Goal: Information Seeking & Learning: Check status

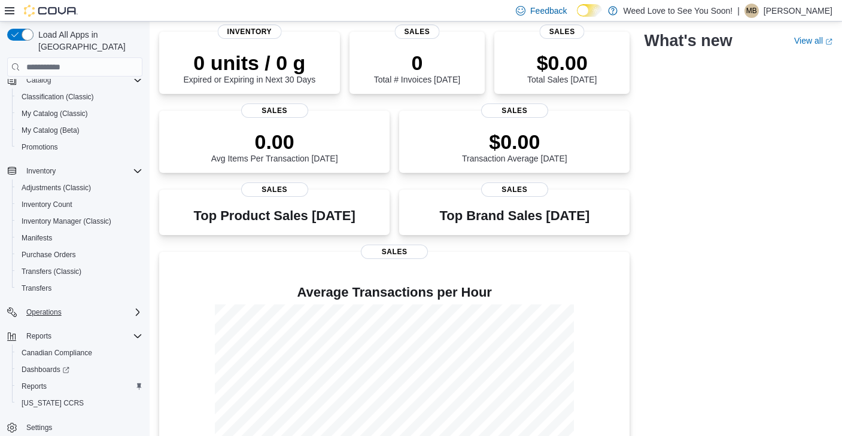
scroll to position [87, 0]
click at [42, 382] on span "Reports" at bounding box center [34, 387] width 25 height 10
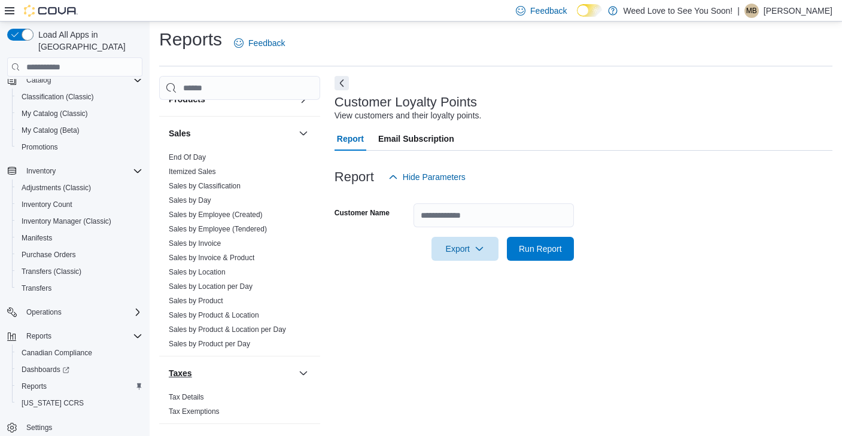
scroll to position [808, 0]
click at [217, 297] on link "Sales by Product" at bounding box center [196, 301] width 54 height 8
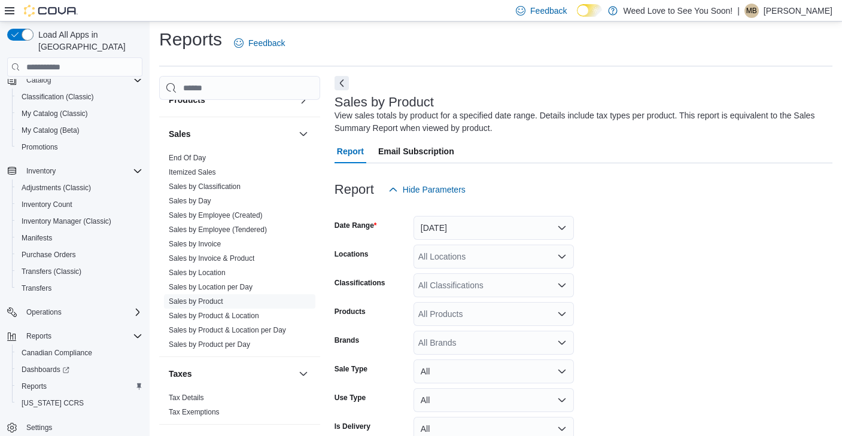
scroll to position [39, 0]
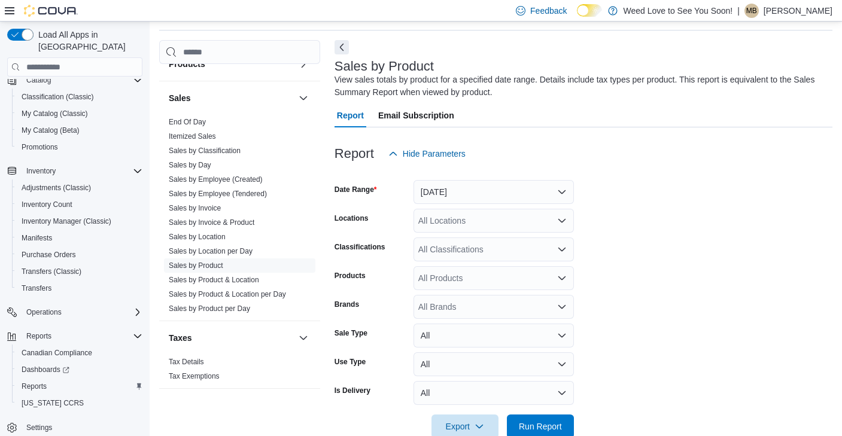
click at [343, 59] on h3 "Sales by Product" at bounding box center [383, 66] width 99 height 14
click at [342, 53] on button "Next" at bounding box center [341, 46] width 14 height 14
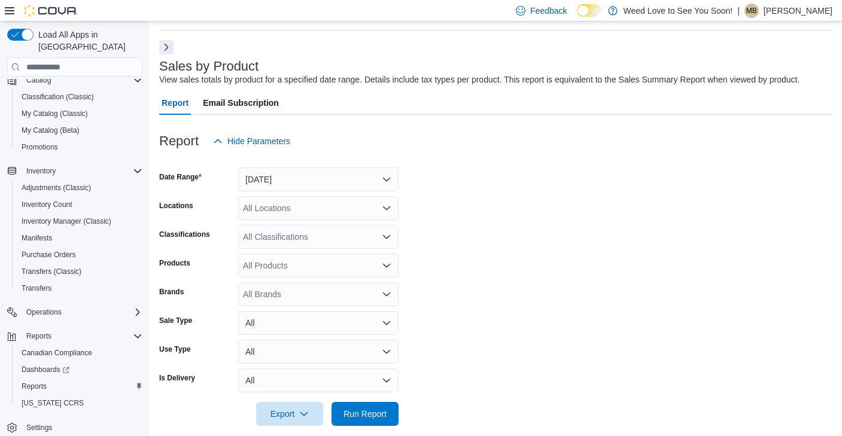
click at [327, 178] on button "[DATE]" at bounding box center [318, 180] width 160 height 24
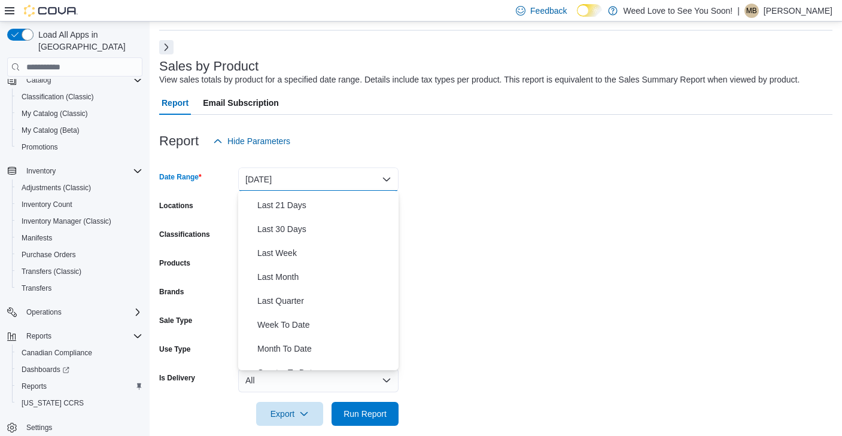
scroll to position [144, 0]
click at [301, 302] on span "Last Quarter" at bounding box center [325, 298] width 136 height 14
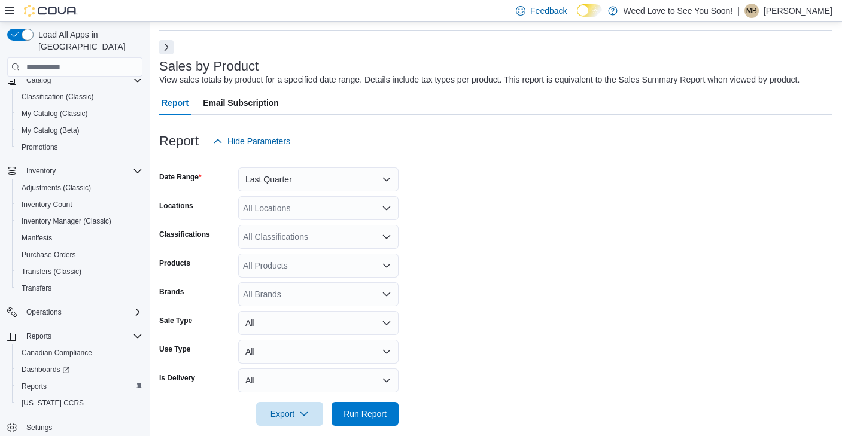
click at [519, 202] on form "Date Range Last Quarter Locations All Locations Classifications All Classificat…" at bounding box center [495, 289] width 673 height 273
click at [379, 208] on div "All Locations" at bounding box center [318, 208] width 160 height 24
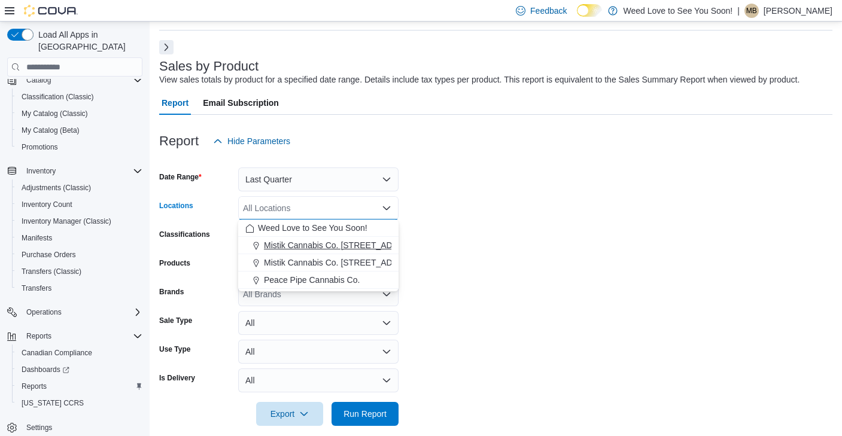
click at [356, 249] on span "Mistik Cannabis Co. [STREET_ADDRESS]" at bounding box center [344, 245] width 160 height 12
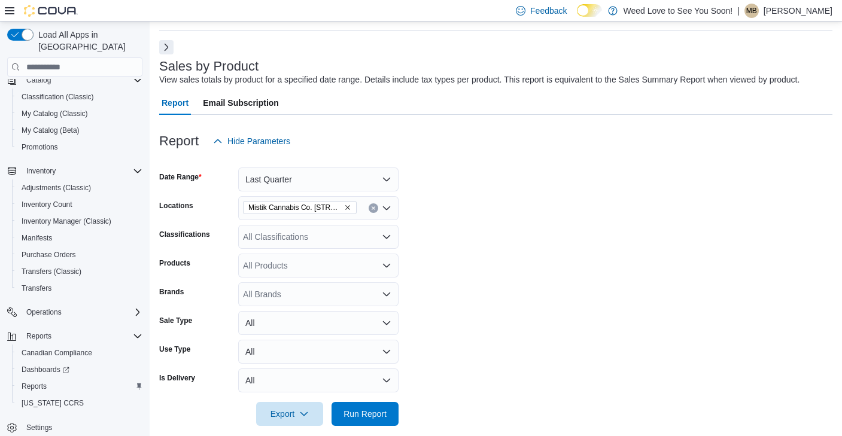
click at [492, 267] on form "Date Range Last Quarter Locations Mistik Cannabis Co. [STREET_ADDRESS] Classifi…" at bounding box center [495, 289] width 673 height 273
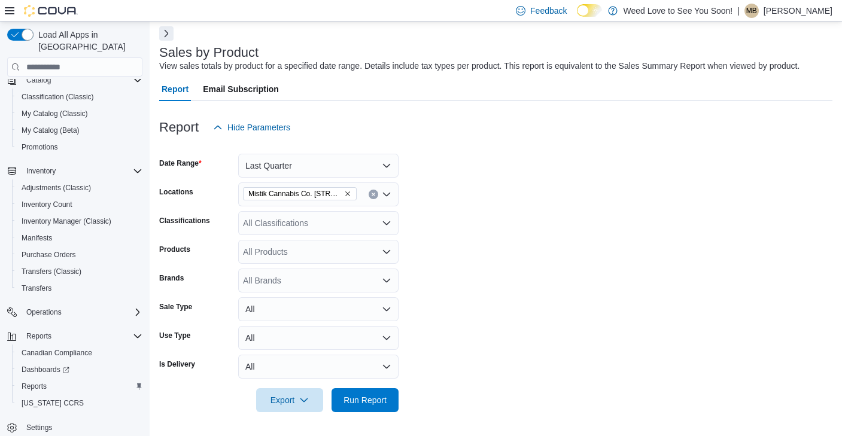
scroll to position [53, 0]
click at [372, 404] on span "Run Report" at bounding box center [364, 400] width 43 height 12
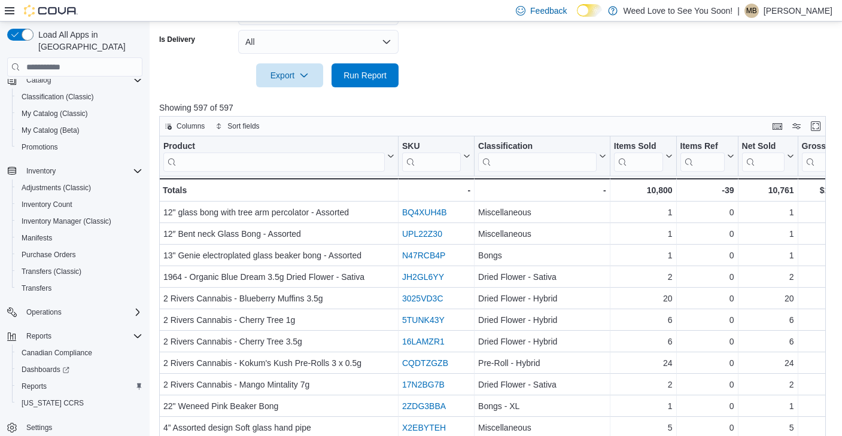
scroll to position [379, 0]
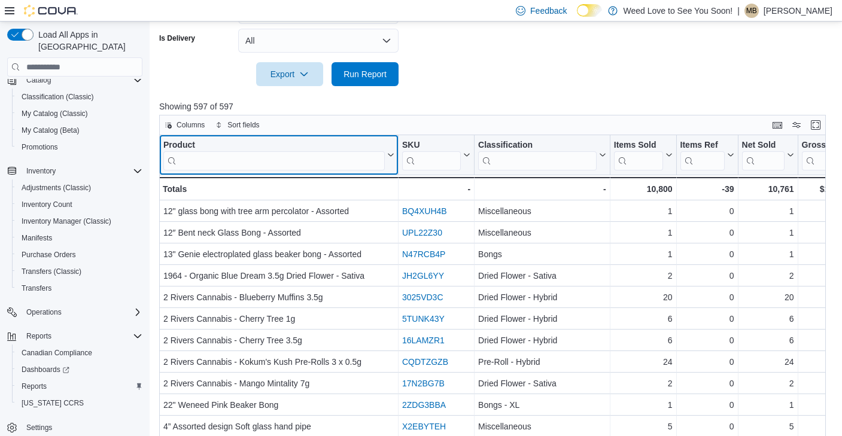
click at [312, 162] on input "search" at bounding box center [273, 160] width 221 height 19
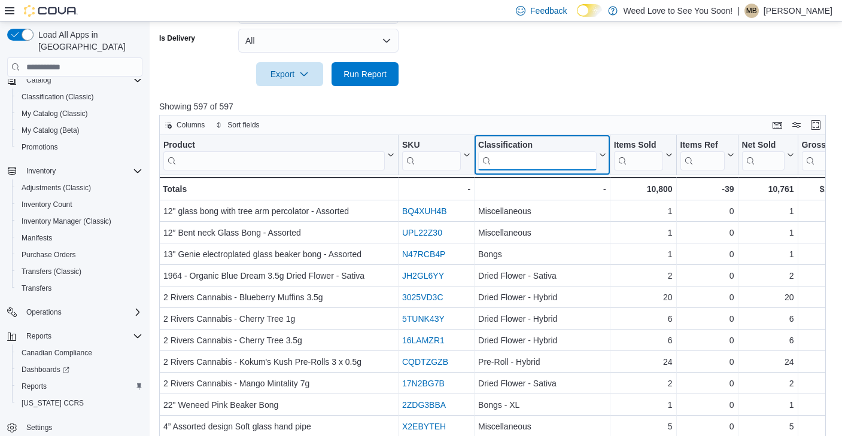
click at [518, 162] on input "search" at bounding box center [537, 160] width 118 height 19
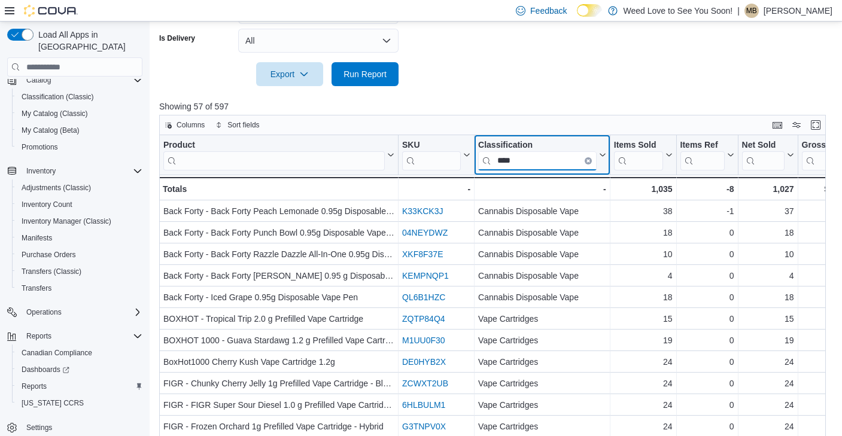
type input "****"
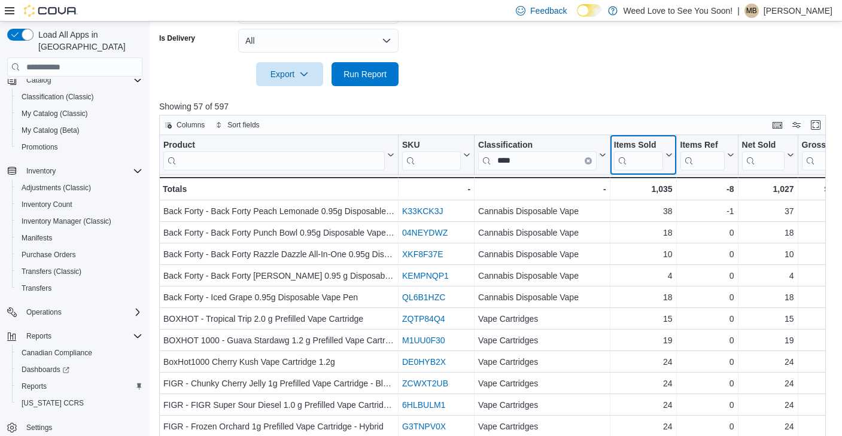
click at [667, 154] on icon at bounding box center [668, 155] width 10 height 7
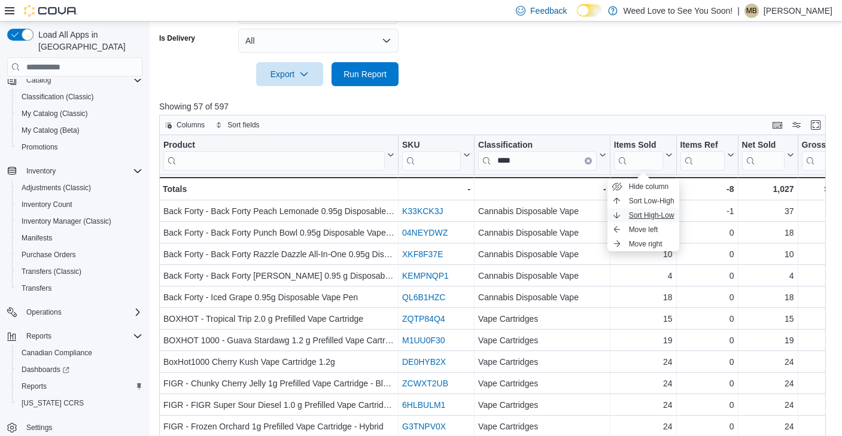
click at [659, 214] on span "Sort High-Low" at bounding box center [651, 216] width 45 height 10
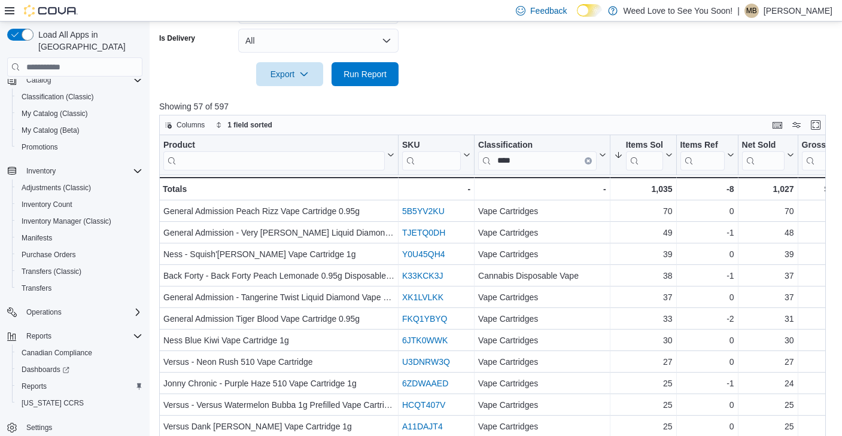
click at [519, 164] on input "****" at bounding box center [537, 160] width 118 height 19
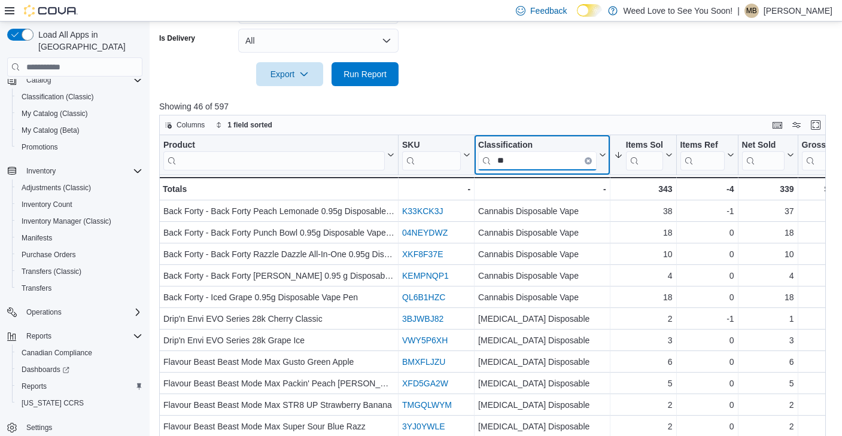
type input "*"
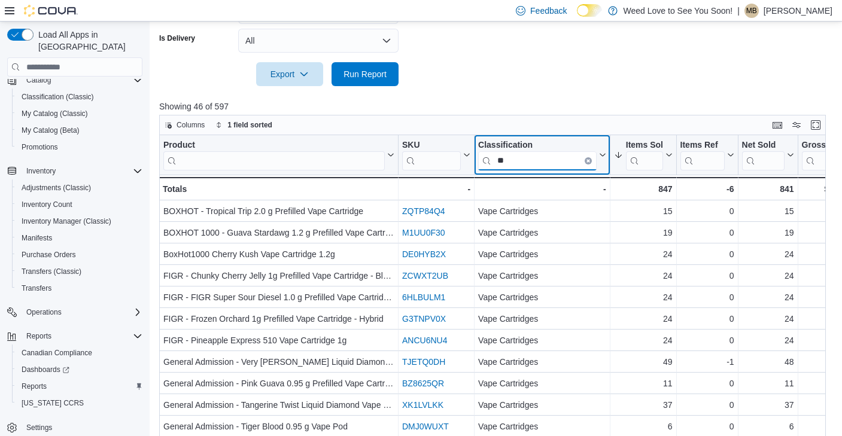
type input "*"
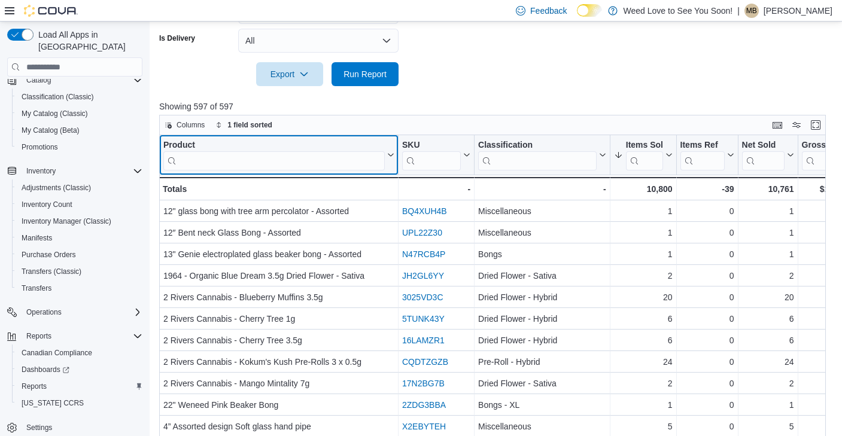
click at [254, 163] on input "search" at bounding box center [273, 160] width 221 height 19
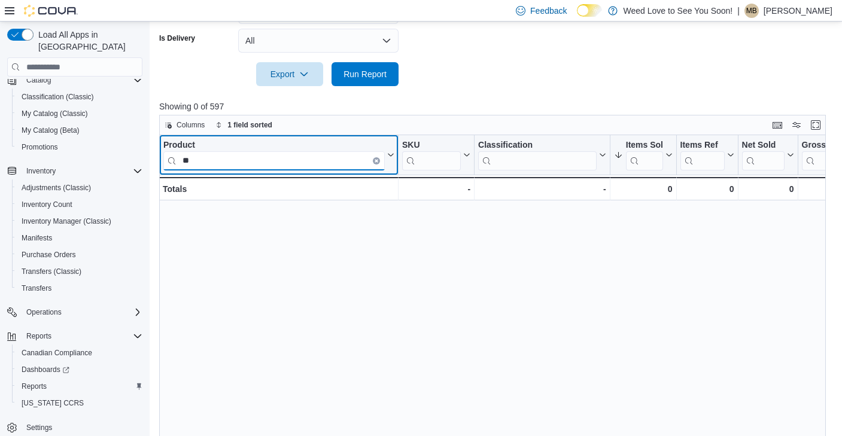
type input "*"
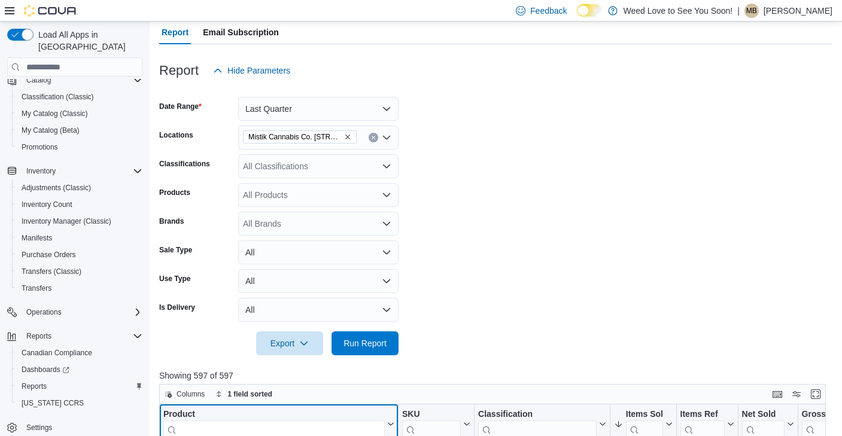
scroll to position [128, 0]
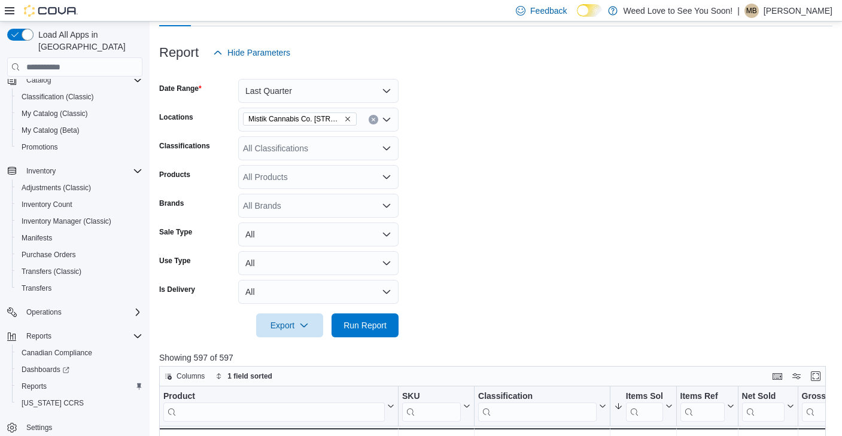
click at [351, 117] on icon "Remove Mistik Cannabis Co. 1670 Main Street from selection in this group" at bounding box center [347, 118] width 7 height 7
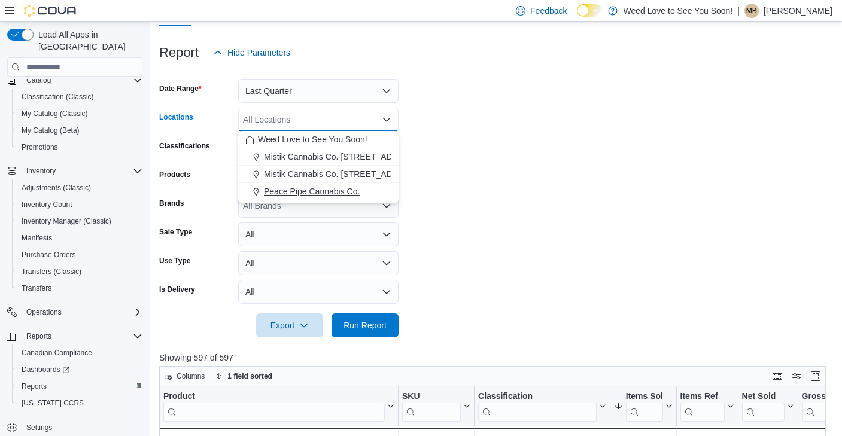
click at [312, 190] on span "Peace Pipe Cannabis Co." at bounding box center [312, 191] width 96 height 12
click at [459, 180] on form "Date Range Last Quarter Locations Peace Pipe Cannabis Co. Combo box. Selected. …" at bounding box center [495, 201] width 673 height 273
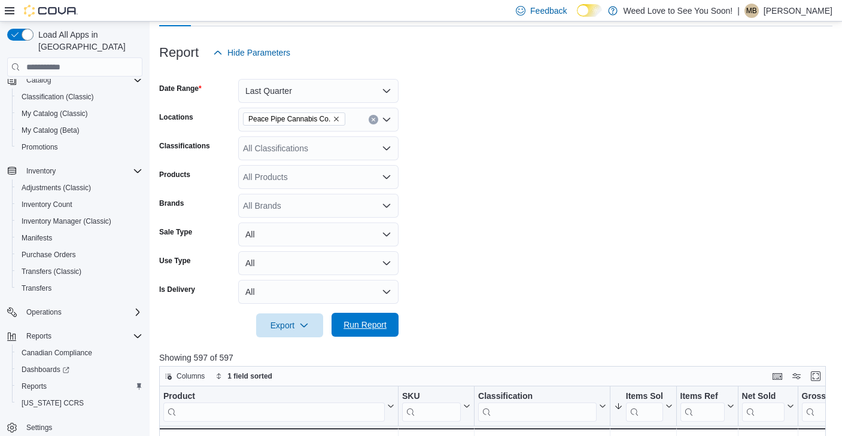
click at [364, 322] on span "Run Report" at bounding box center [364, 325] width 43 height 12
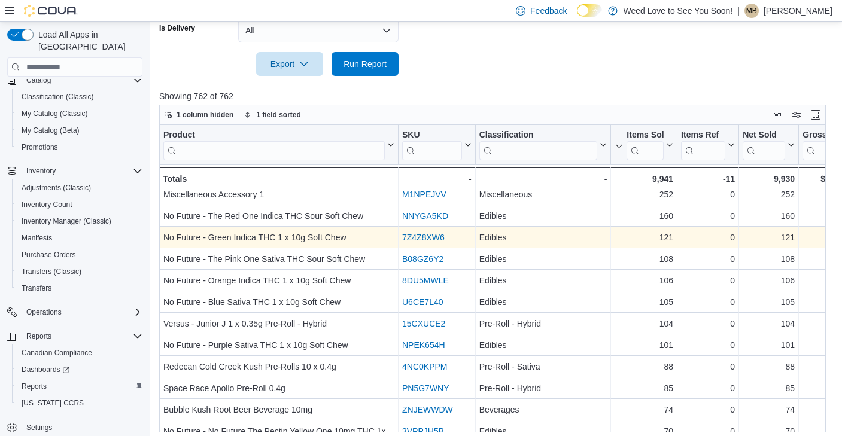
scroll to position [4, 0]
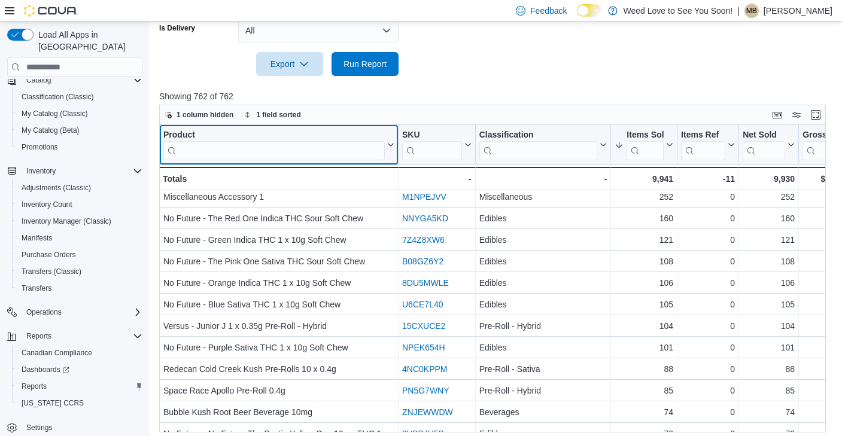
click at [252, 153] on input "search" at bounding box center [273, 150] width 221 height 19
type input "****"
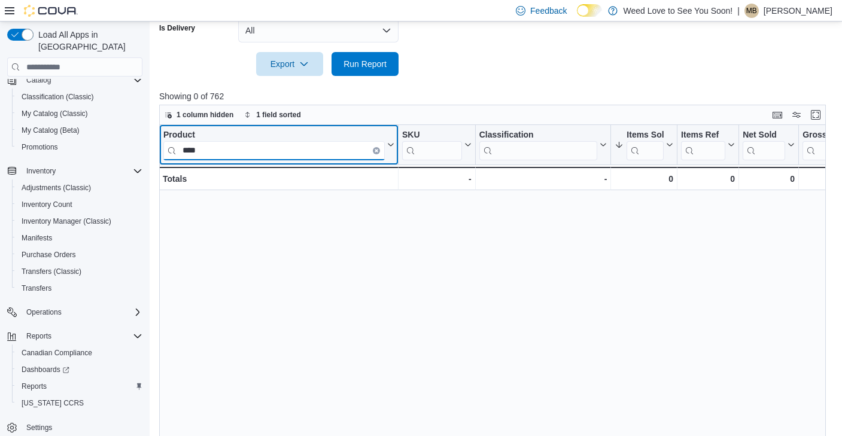
scroll to position [0, 0]
click at [192, 147] on input "****" at bounding box center [273, 150] width 221 height 19
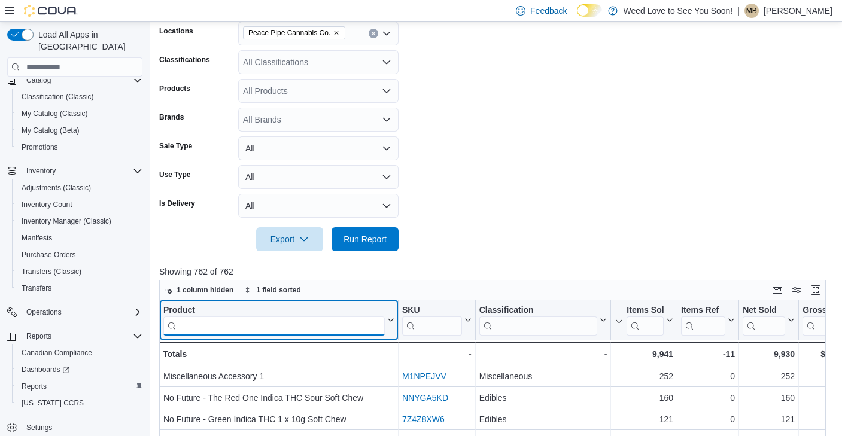
scroll to position [206, 0]
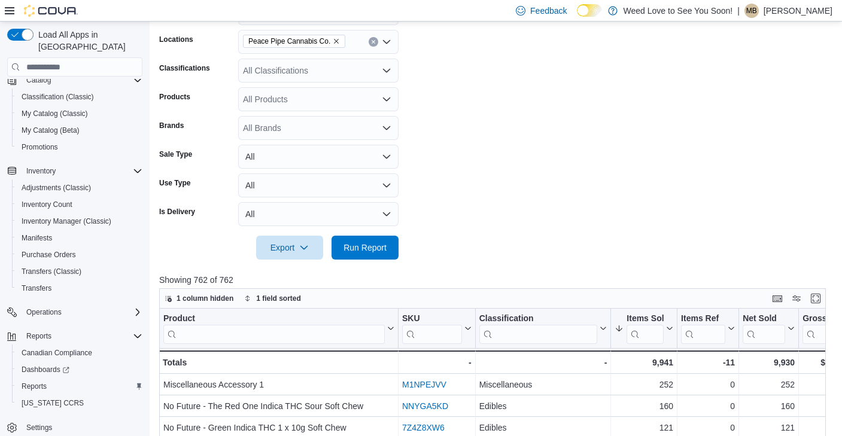
click at [339, 38] on icon "Remove Peace Pipe Cannabis Co. from selection in this group" at bounding box center [336, 41] width 7 height 7
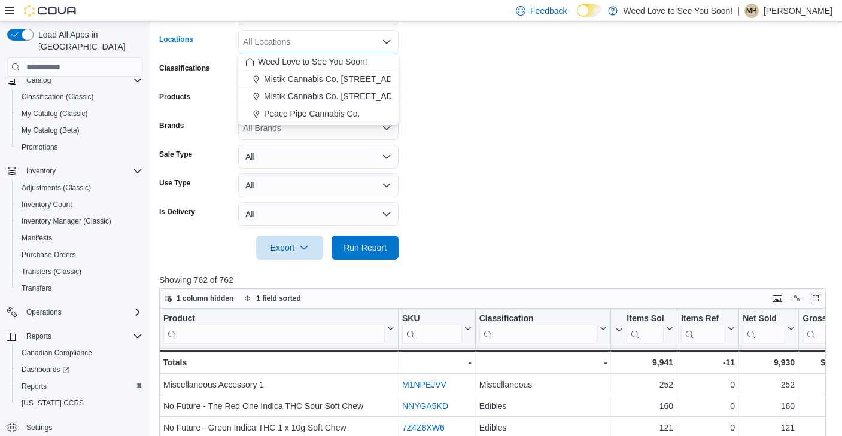
click at [334, 95] on span "Mistik Cannabis Co. [STREET_ADDRESS]" at bounding box center [344, 96] width 160 height 12
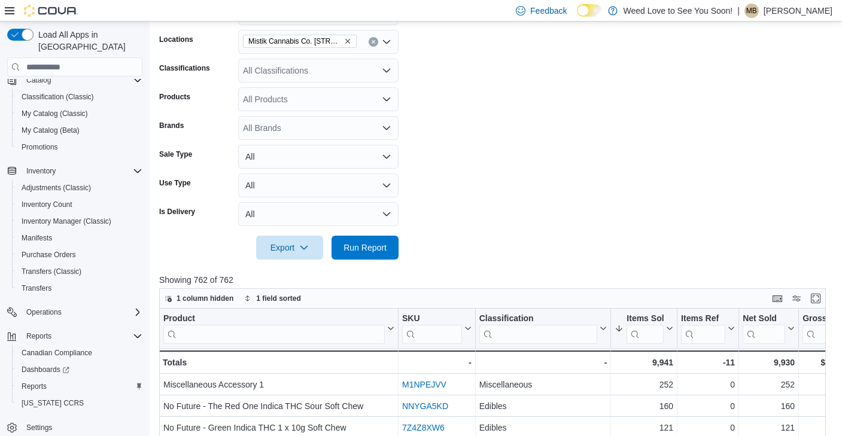
click at [490, 118] on form "Date Range Last Quarter Locations Mistik Cannabis Co. [STREET_ADDRESS] Classifi…" at bounding box center [495, 123] width 673 height 273
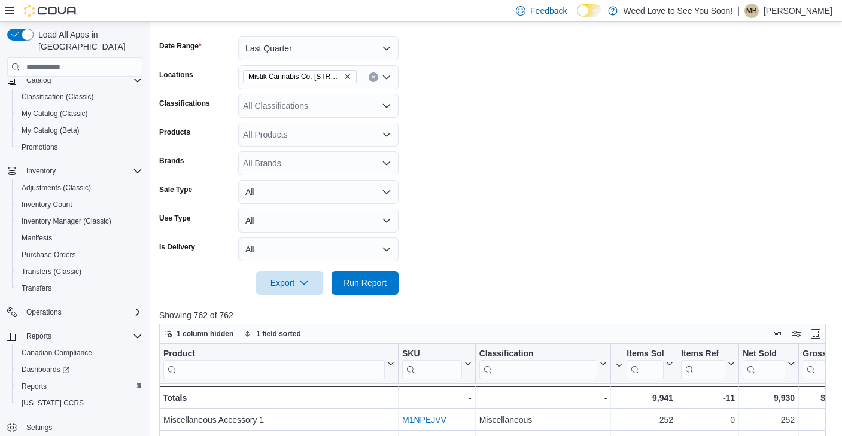
scroll to position [151, 0]
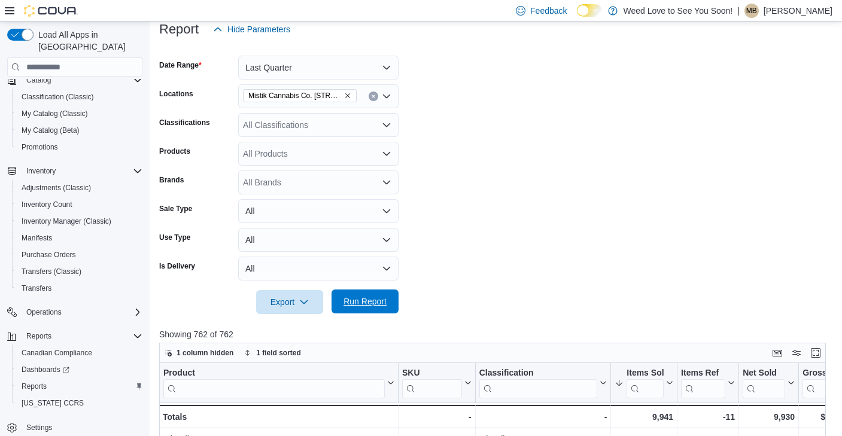
click at [378, 306] on span "Run Report" at bounding box center [364, 302] width 43 height 12
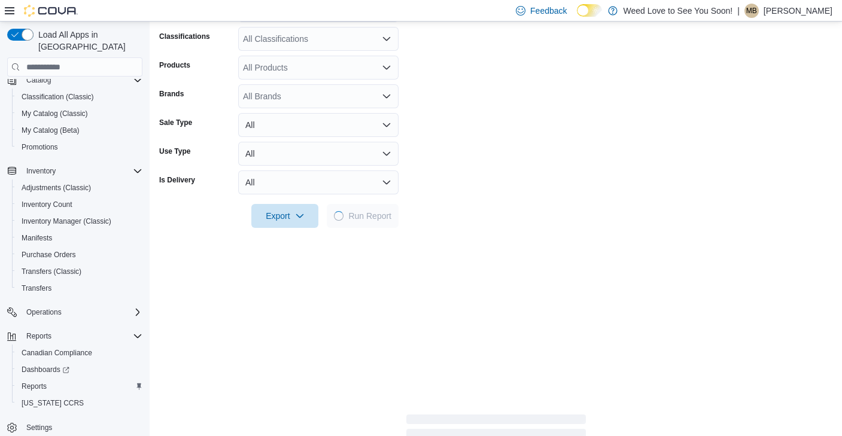
scroll to position [246, 0]
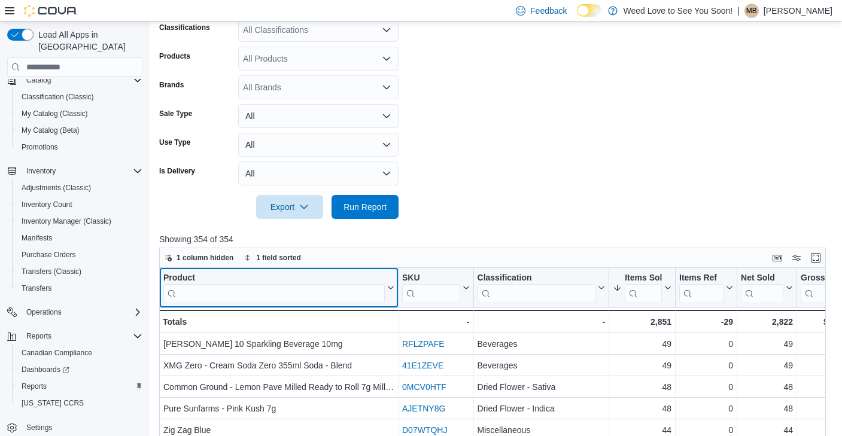
click at [214, 294] on input "search" at bounding box center [273, 293] width 221 height 19
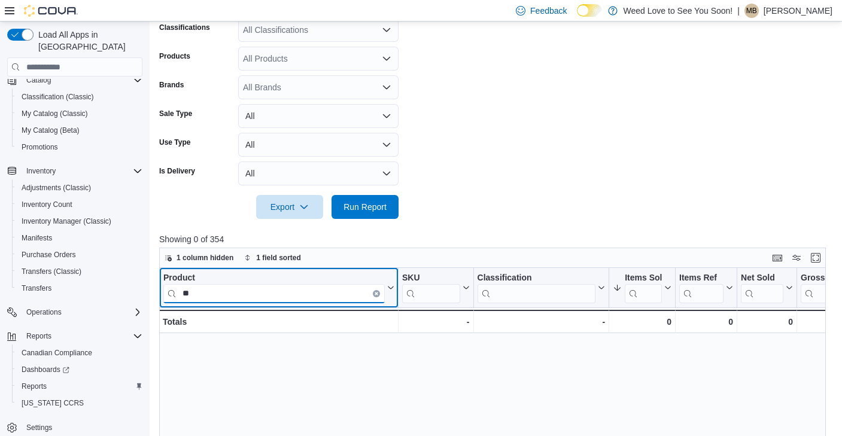
type input "*"
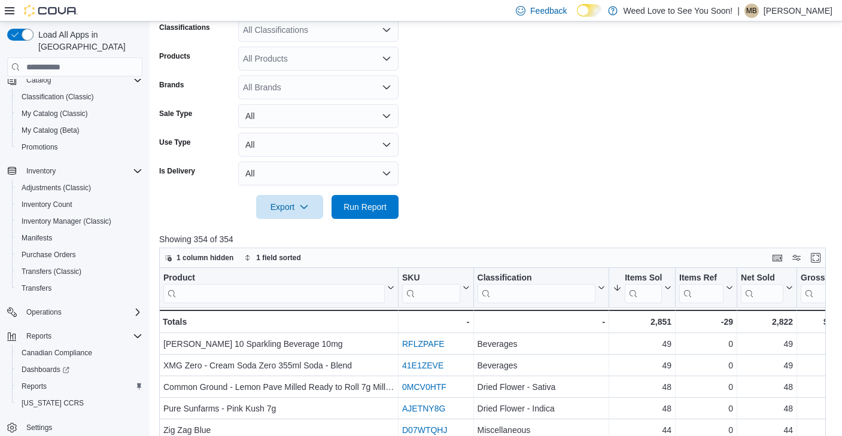
click at [513, 160] on form "Date Range Last Quarter Locations Mistik Cannabis Co. [STREET_ADDRESS] Classifi…" at bounding box center [495, 82] width 673 height 273
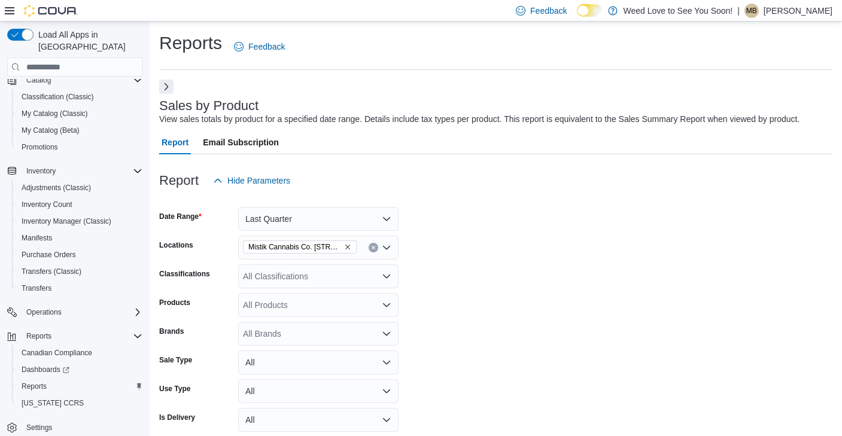
scroll to position [0, 0]
click at [346, 247] on icon "Remove Mistik Cannabis Co. 223 Bicentennial Hwy from selection in this group" at bounding box center [347, 246] width 7 height 7
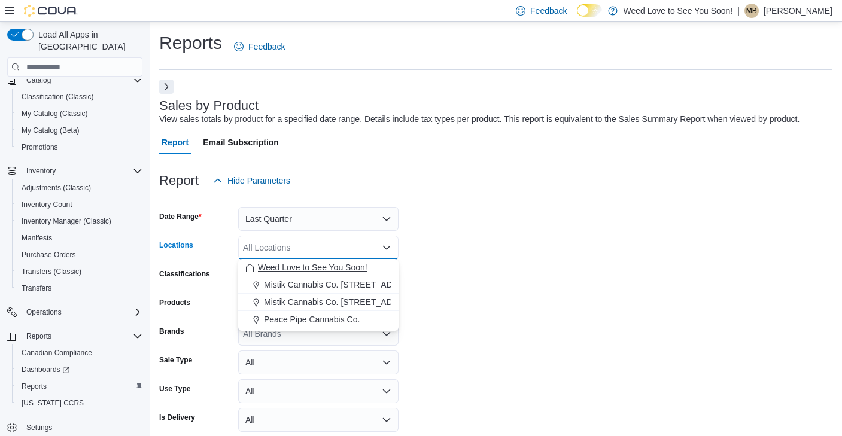
click at [343, 265] on span "Weed Love to See You Soon!" at bounding box center [312, 267] width 109 height 12
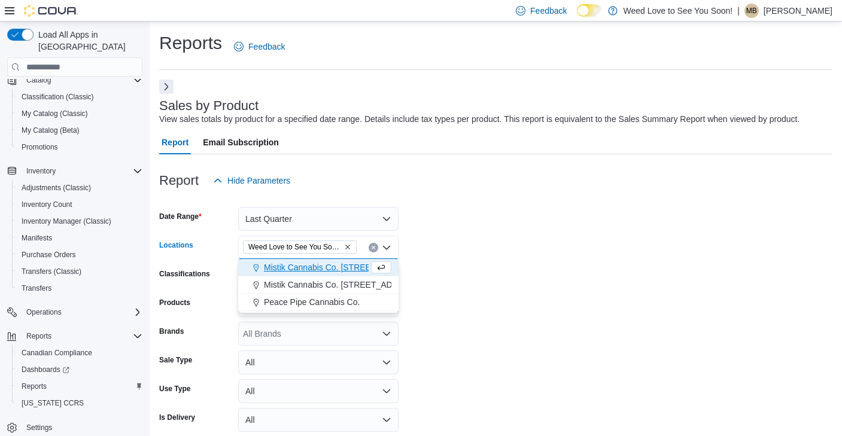
click at [482, 261] on form "Date Range Last Quarter Locations Weed Love to See You Soon! Combo box. Selecte…" at bounding box center [495, 329] width 673 height 273
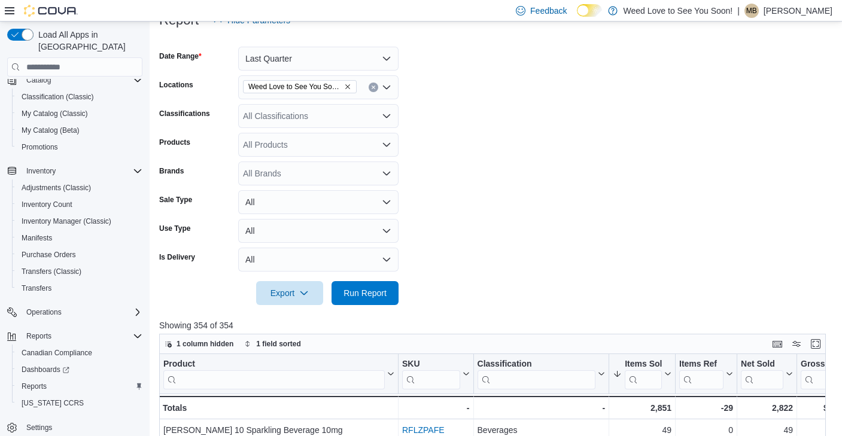
scroll to position [217, 0]
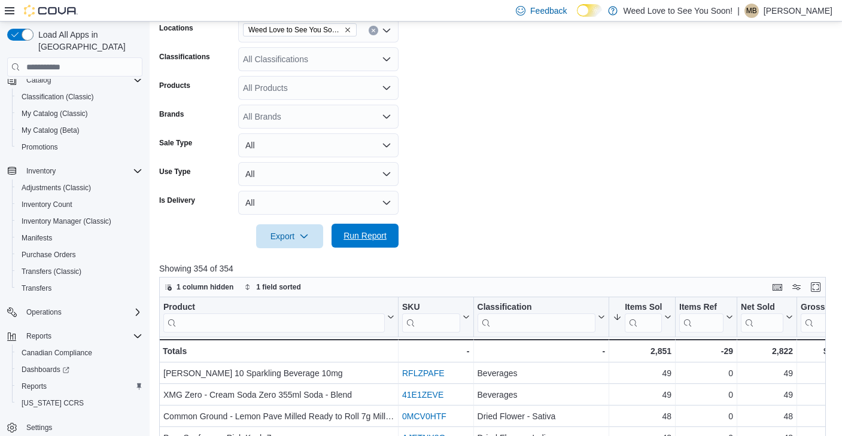
click at [369, 237] on span "Run Report" at bounding box center [364, 236] width 43 height 12
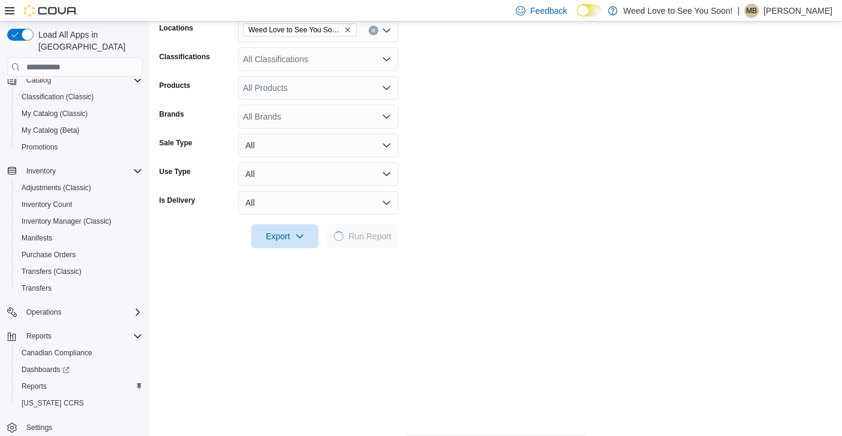
click at [570, 116] on form "Date Range Last Quarter Locations Weed Love to See You Soon! Classifications Al…" at bounding box center [495, 111] width 673 height 273
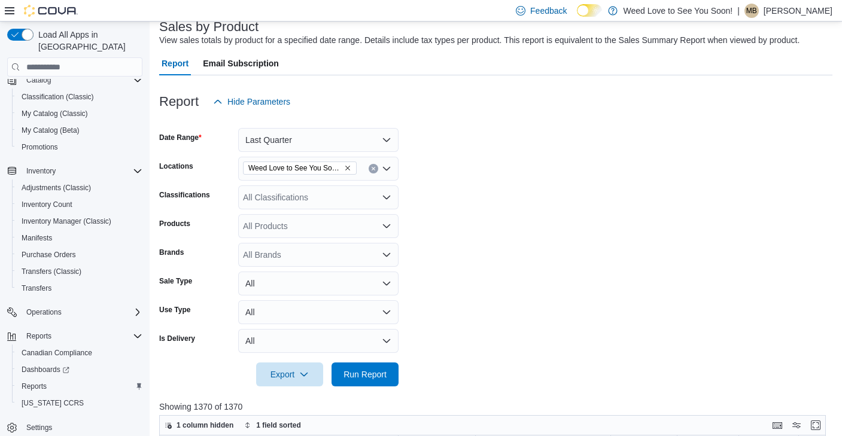
scroll to position [78, 0]
